Goal: Task Accomplishment & Management: Complete application form

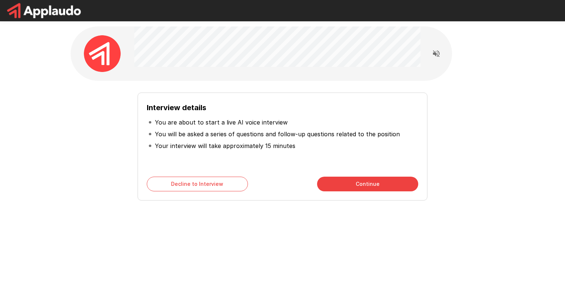
click at [374, 177] on button "Continue" at bounding box center [367, 184] width 101 height 15
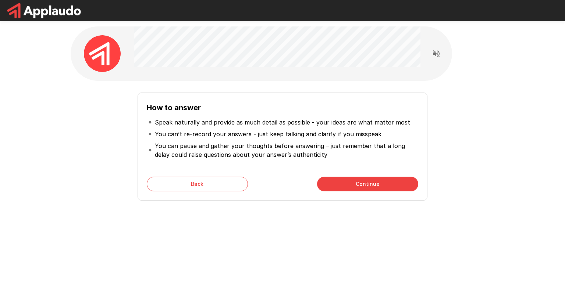
click at [374, 177] on button "Continue" at bounding box center [367, 184] width 101 height 15
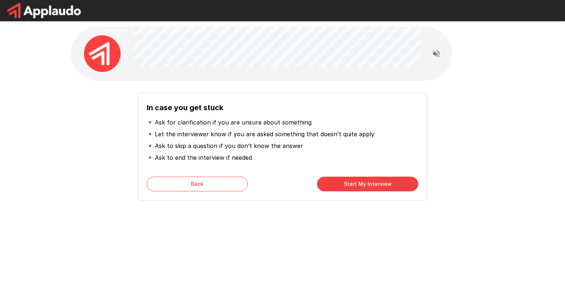
click at [374, 177] on button "Start My Interview" at bounding box center [367, 184] width 101 height 15
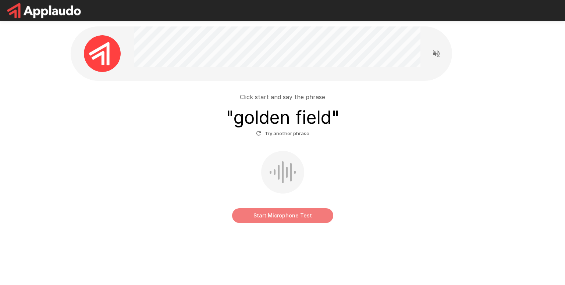
click at [273, 214] on button "Start Microphone Test" at bounding box center [282, 216] width 101 height 15
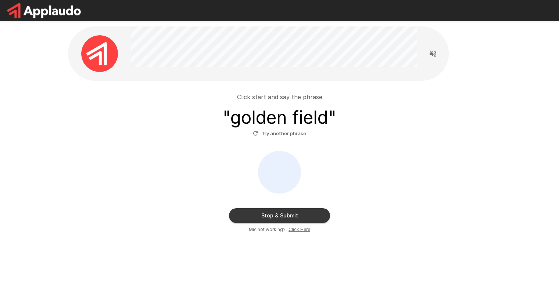
click at [318, 214] on button "Stop & Submit" at bounding box center [279, 216] width 101 height 15
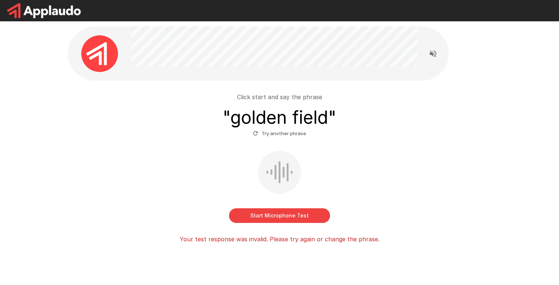
click at [280, 218] on button "Start Microphone Test" at bounding box center [279, 216] width 101 height 15
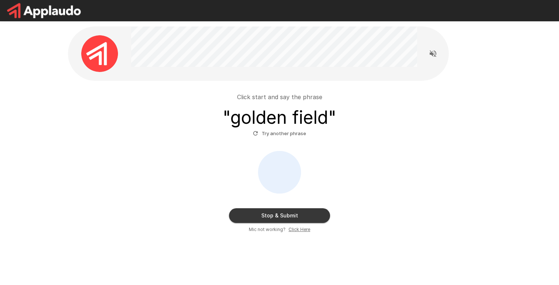
click at [305, 219] on button "Stop & Submit" at bounding box center [279, 216] width 101 height 15
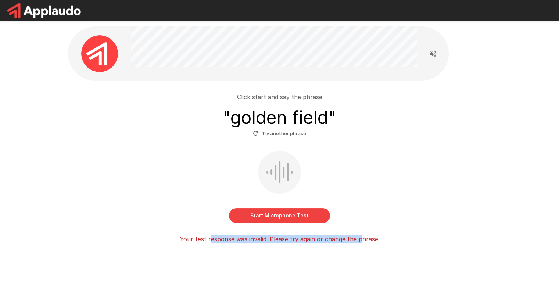
drag, startPoint x: 210, startPoint y: 240, endPoint x: 362, endPoint y: 234, distance: 151.7
click at [360, 234] on div "Click start and say the phrase " golden field " Try another phrase Start Microp…" at bounding box center [280, 165] width 418 height 157
click at [273, 136] on button "Try another phrase" at bounding box center [279, 133] width 57 height 11
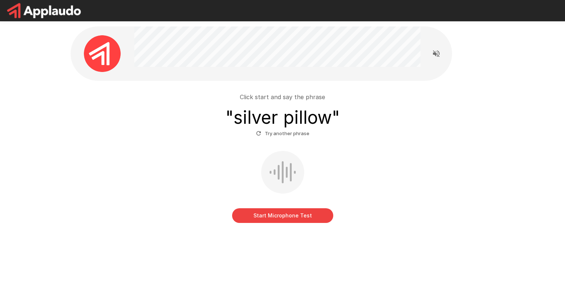
click at [288, 219] on button "Start Microphone Test" at bounding box center [282, 216] width 101 height 15
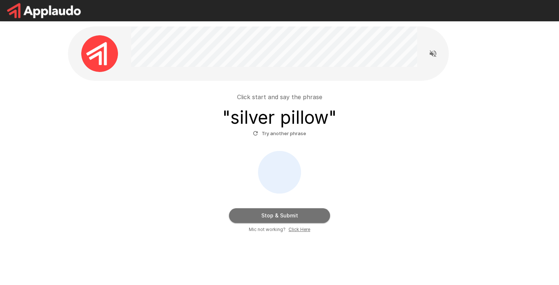
click at [274, 216] on button "Stop & Submit" at bounding box center [279, 216] width 101 height 15
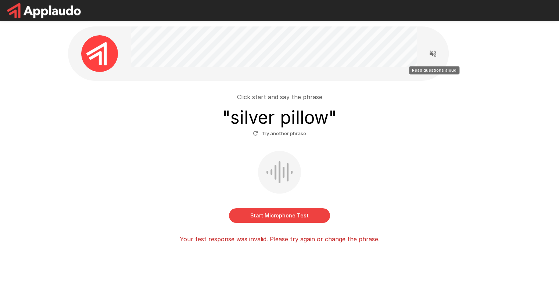
click at [435, 57] on icon "Read questions aloud" at bounding box center [433, 53] width 9 height 9
click at [430, 55] on icon "Stop reading questions aloud" at bounding box center [433, 53] width 9 height 9
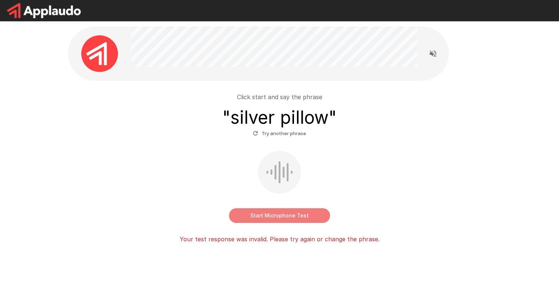
click at [293, 211] on button "Start Microphone Test" at bounding box center [279, 216] width 101 height 15
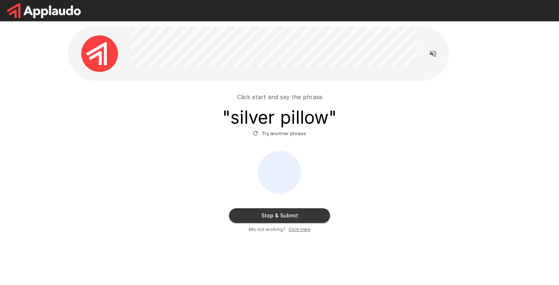
click at [300, 218] on button "Stop & Submit" at bounding box center [279, 216] width 101 height 15
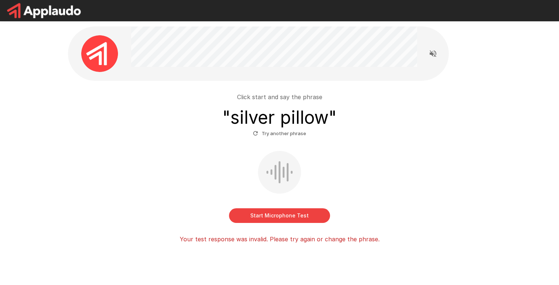
click at [307, 208] on div "Start Microphone Test" at bounding box center [280, 187] width 418 height 72
click at [303, 220] on button "Start Microphone Test" at bounding box center [279, 216] width 101 height 15
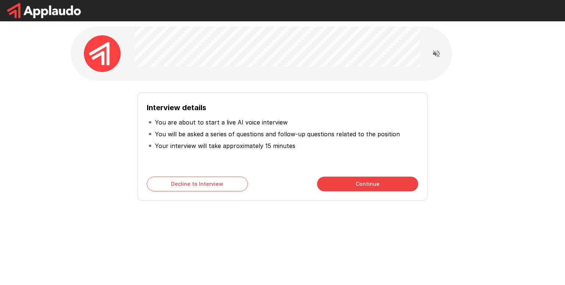
click at [338, 186] on button "Continue" at bounding box center [367, 184] width 101 height 15
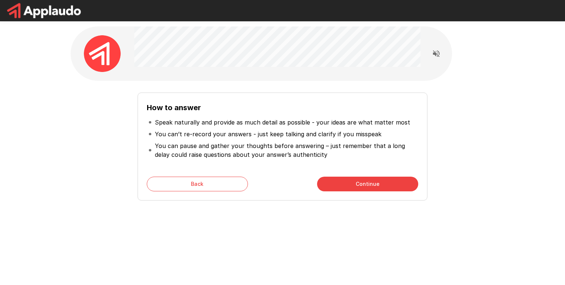
click at [338, 186] on button "Continue" at bounding box center [367, 184] width 101 height 15
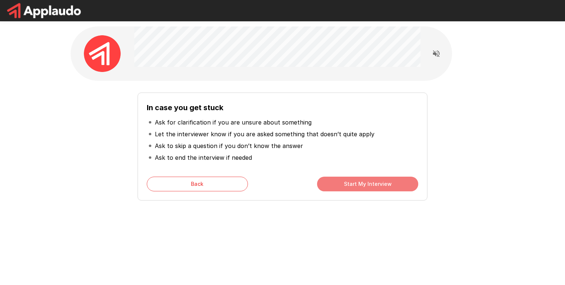
click at [338, 186] on button "Start My Interview" at bounding box center [367, 184] width 101 height 15
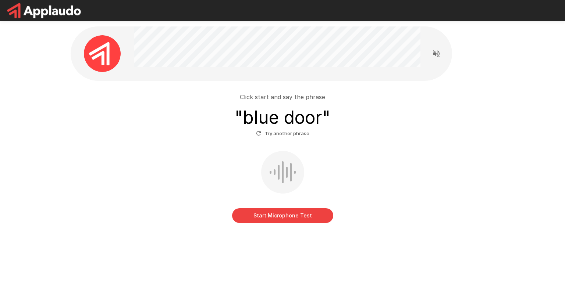
click at [286, 208] on div "Start Microphone Test" at bounding box center [283, 187] width 418 height 72
click at [285, 209] on button "Start Microphone Test" at bounding box center [282, 216] width 101 height 15
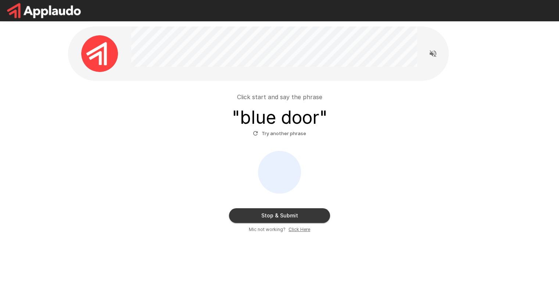
click at [289, 215] on button "Stop & Submit" at bounding box center [279, 216] width 101 height 15
